Goal: Task Accomplishment & Management: Use online tool/utility

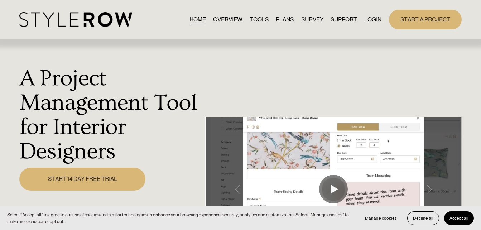
click at [372, 16] on link "LOGIN" at bounding box center [372, 20] width 17 height 10
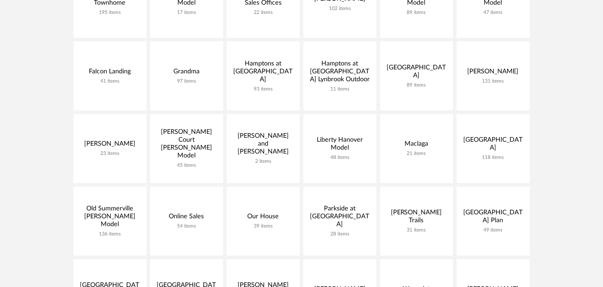
scroll to position [282, 0]
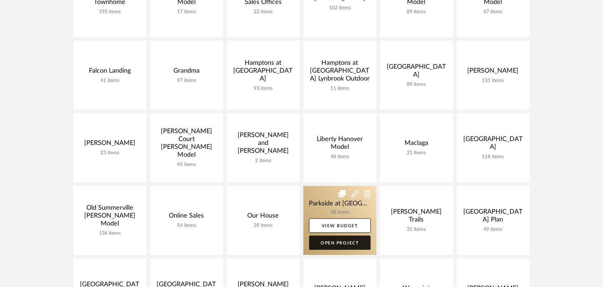
click at [337, 245] on link "Open Project" at bounding box center [340, 243] width 62 height 14
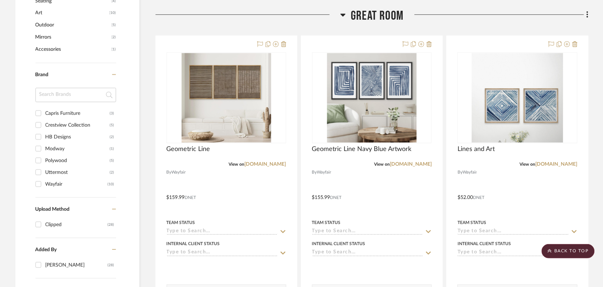
scroll to position [521, 0]
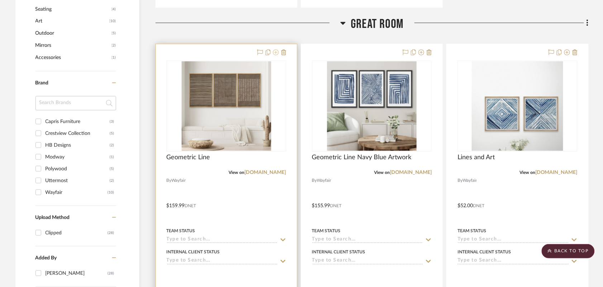
click at [275, 53] on icon at bounding box center [276, 52] width 6 height 6
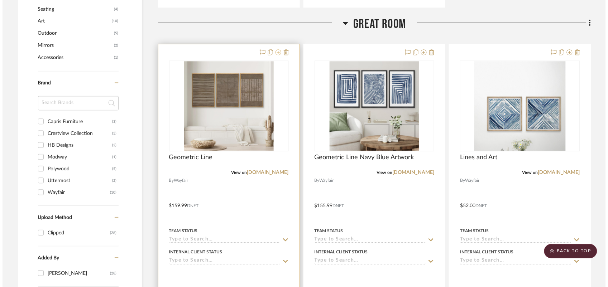
scroll to position [0, 0]
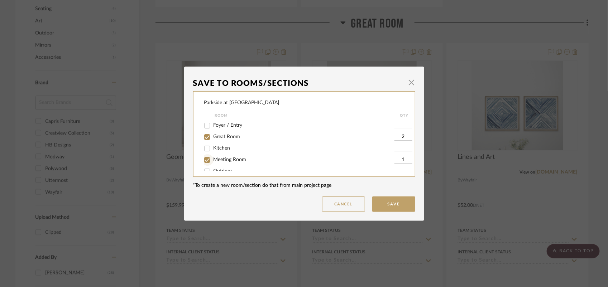
click at [203, 161] on input "Meeting Room" at bounding box center [206, 159] width 11 height 11
checkbox input "false"
click at [206, 138] on input "Great Room" at bounding box center [206, 136] width 11 height 11
checkbox input "false"
click at [396, 202] on button "Save" at bounding box center [393, 204] width 43 height 15
